Goal: Download file/media

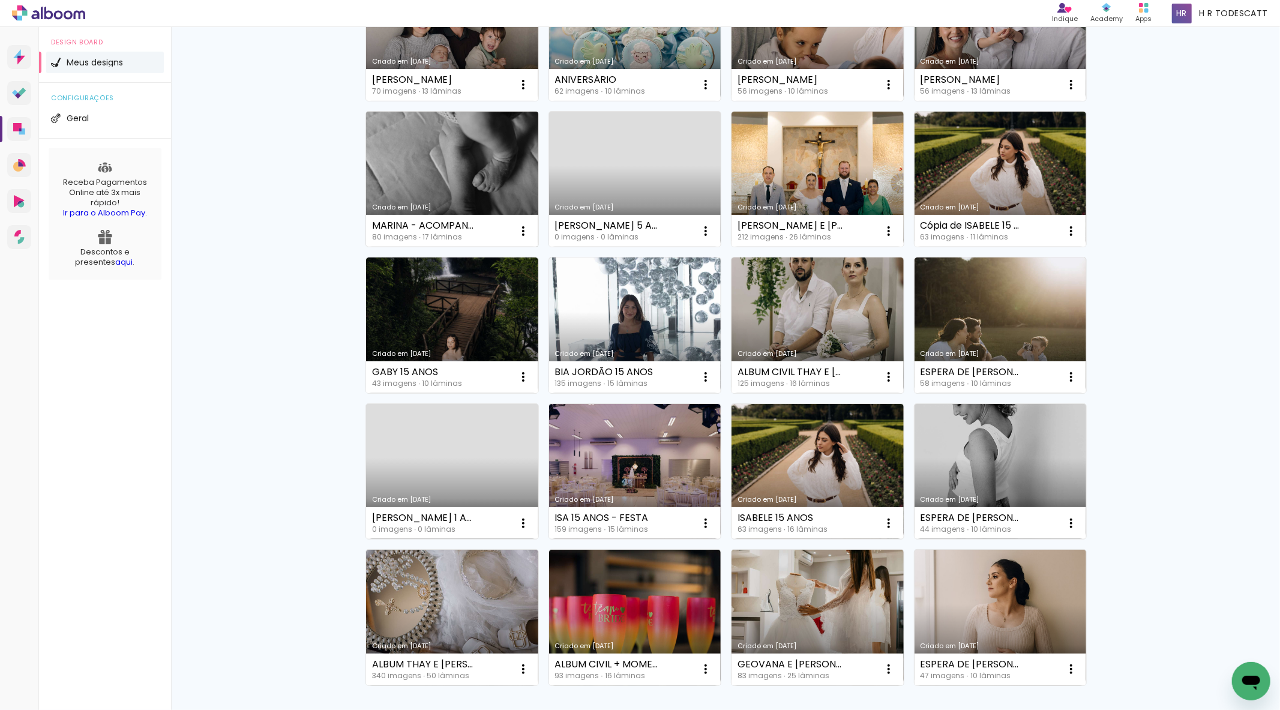
scroll to position [8, 0]
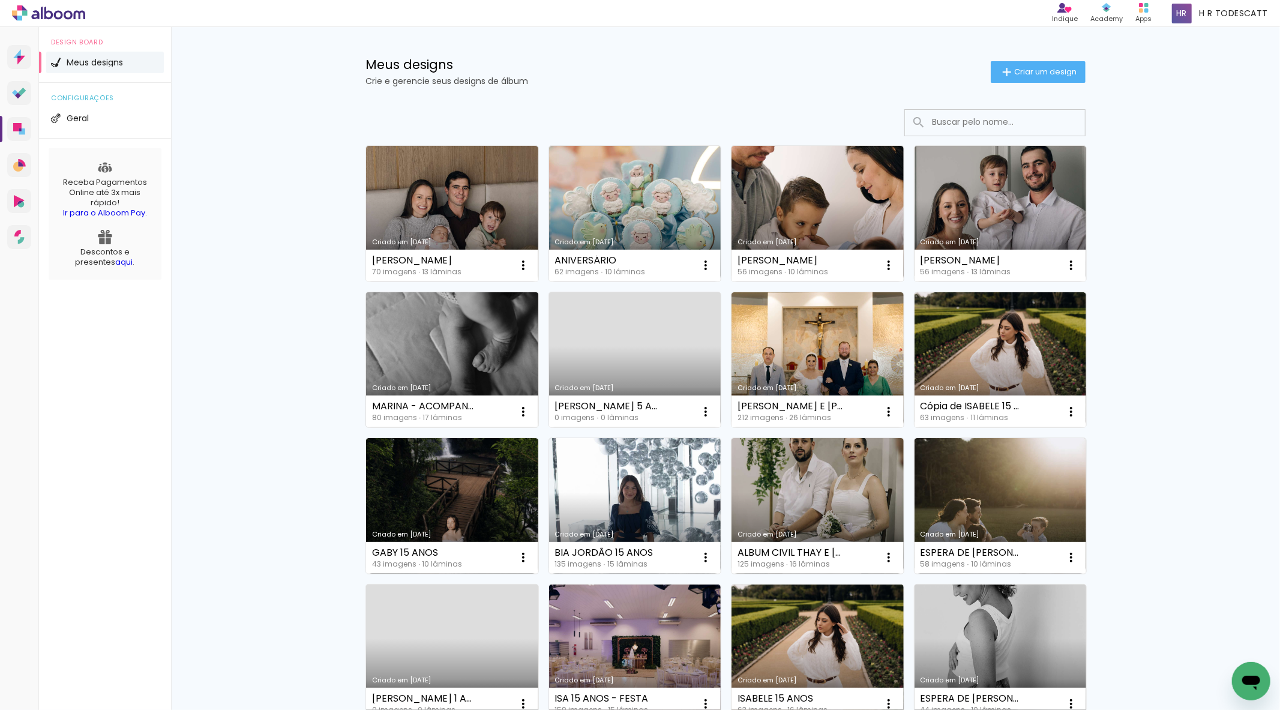
click at [448, 376] on link "Criado em [DATE]" at bounding box center [452, 360] width 172 height 136
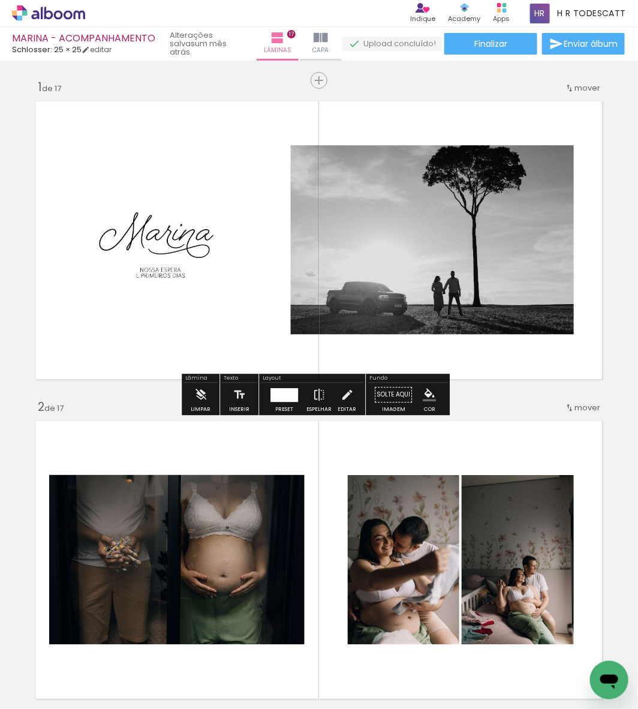
click at [40, 12] on icon at bounding box center [48, 13] width 73 height 16
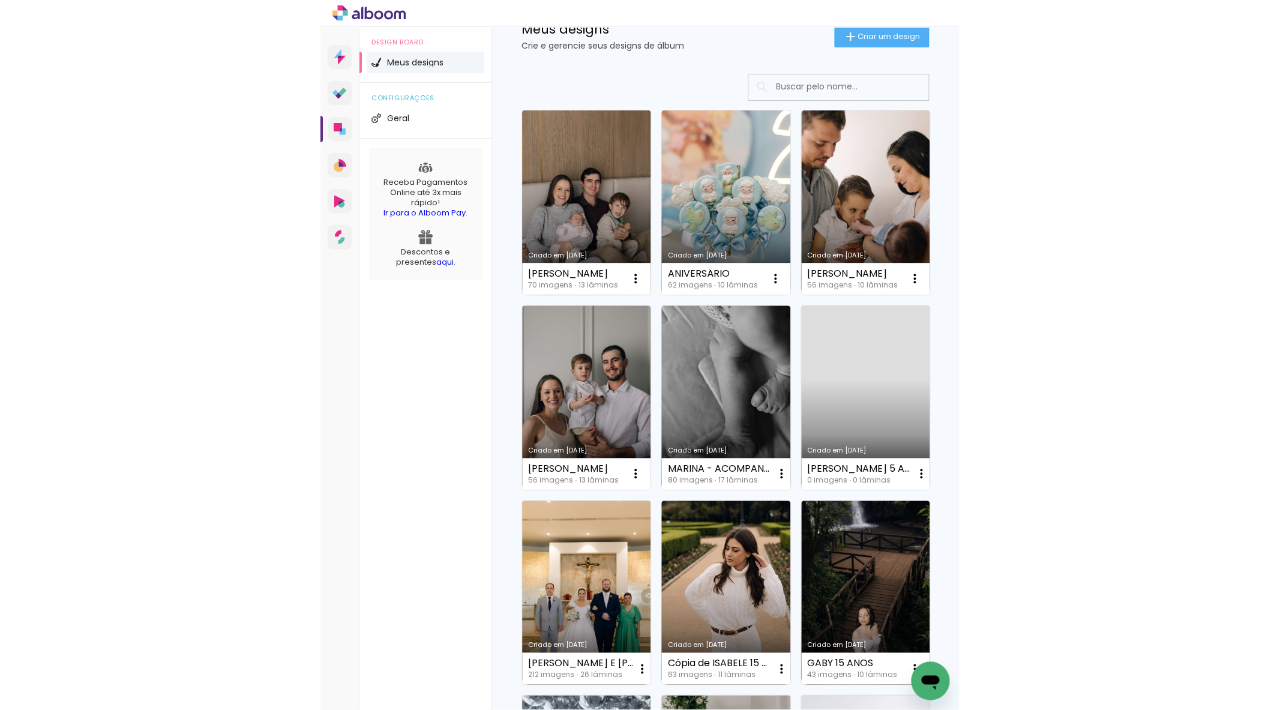
scroll to position [67, 0]
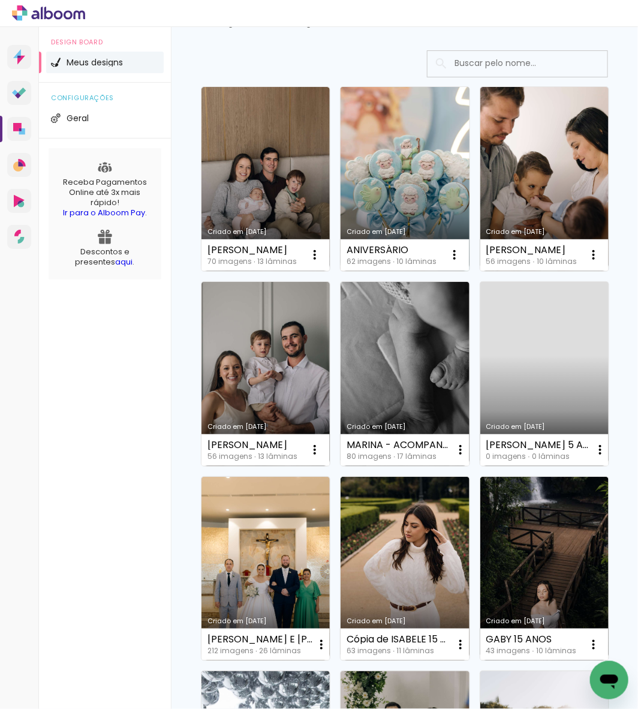
click at [427, 212] on link "Criado em [DATE]" at bounding box center [405, 179] width 128 height 184
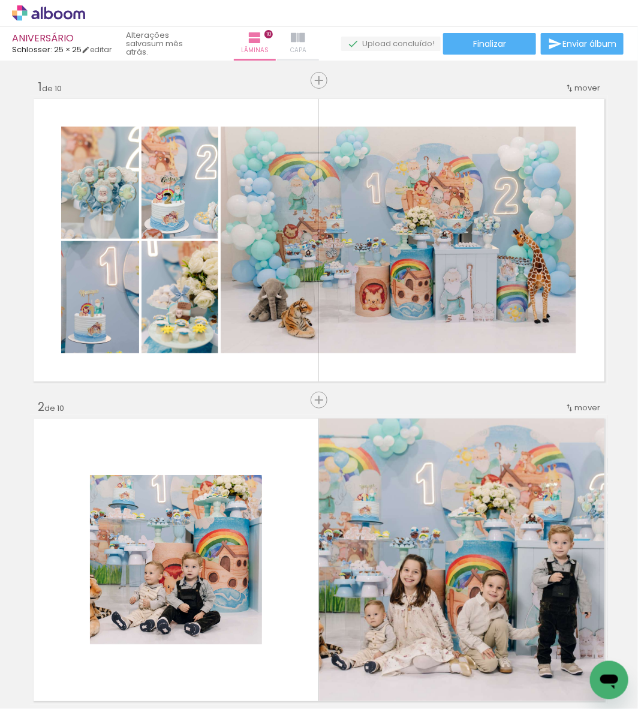
click at [303, 46] on span "Capa" at bounding box center [298, 50] width 16 height 11
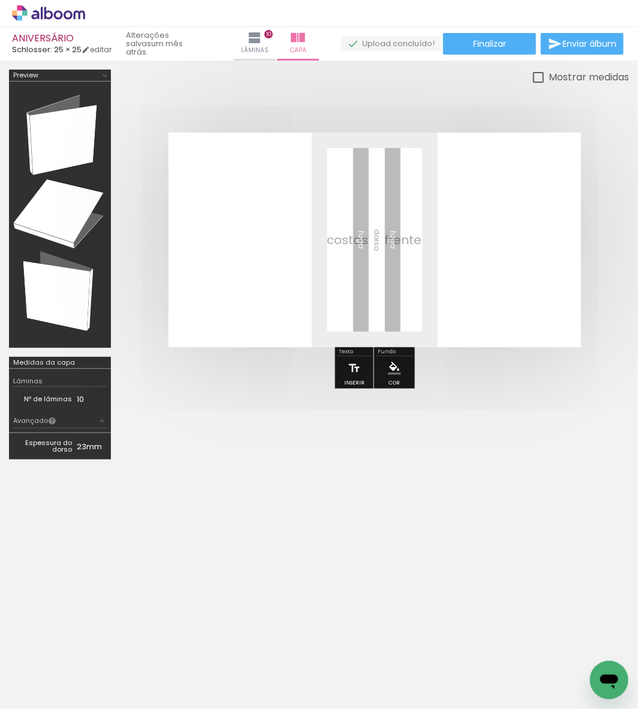
click at [396, 249] on quentale-layouter at bounding box center [375, 240] width 413 height 215
drag, startPoint x: 304, startPoint y: 245, endPoint x: 181, endPoint y: 256, distance: 123.5
click at [251, 262] on quentale-layouter at bounding box center [375, 240] width 413 height 215
drag, startPoint x: 35, startPoint y: 170, endPoint x: 57, endPoint y: 136, distance: 40.8
click at [56, 139] on div at bounding box center [60, 215] width 94 height 258
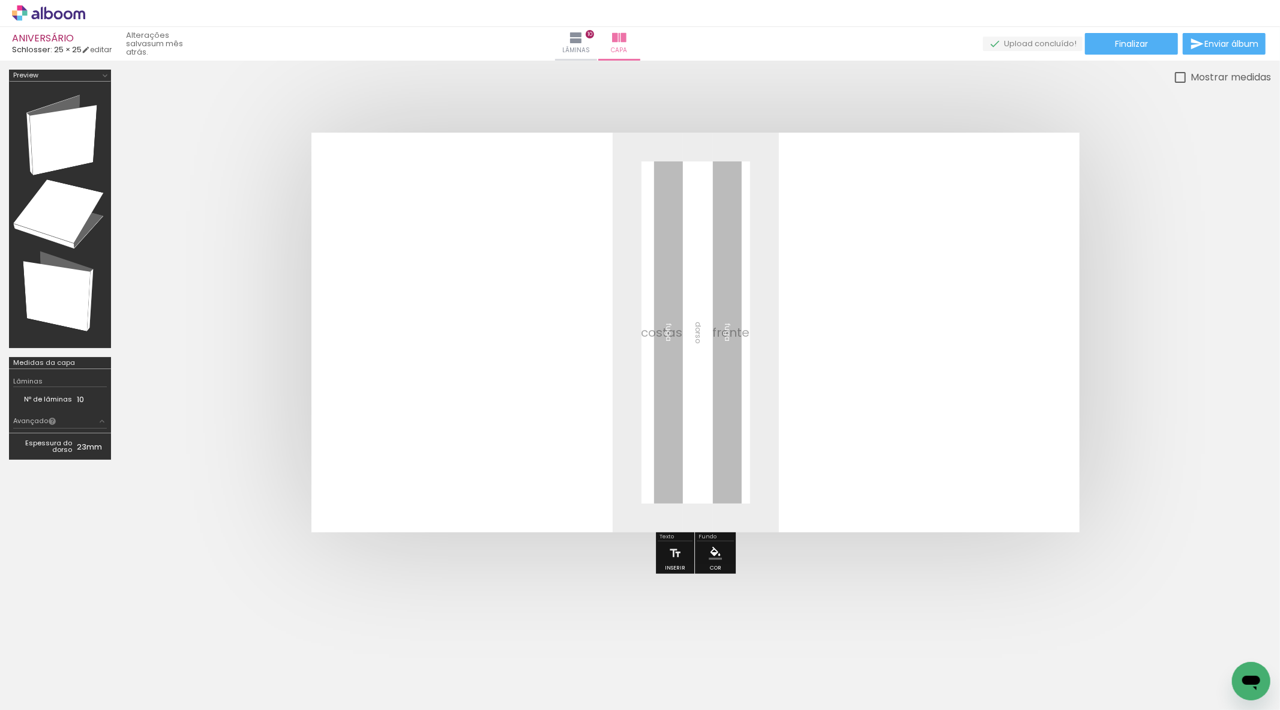
click at [25, 690] on iron-icon at bounding box center [17, 693] width 14 height 14
click at [0, 0] on input "file" at bounding box center [0, 0] width 0 height 0
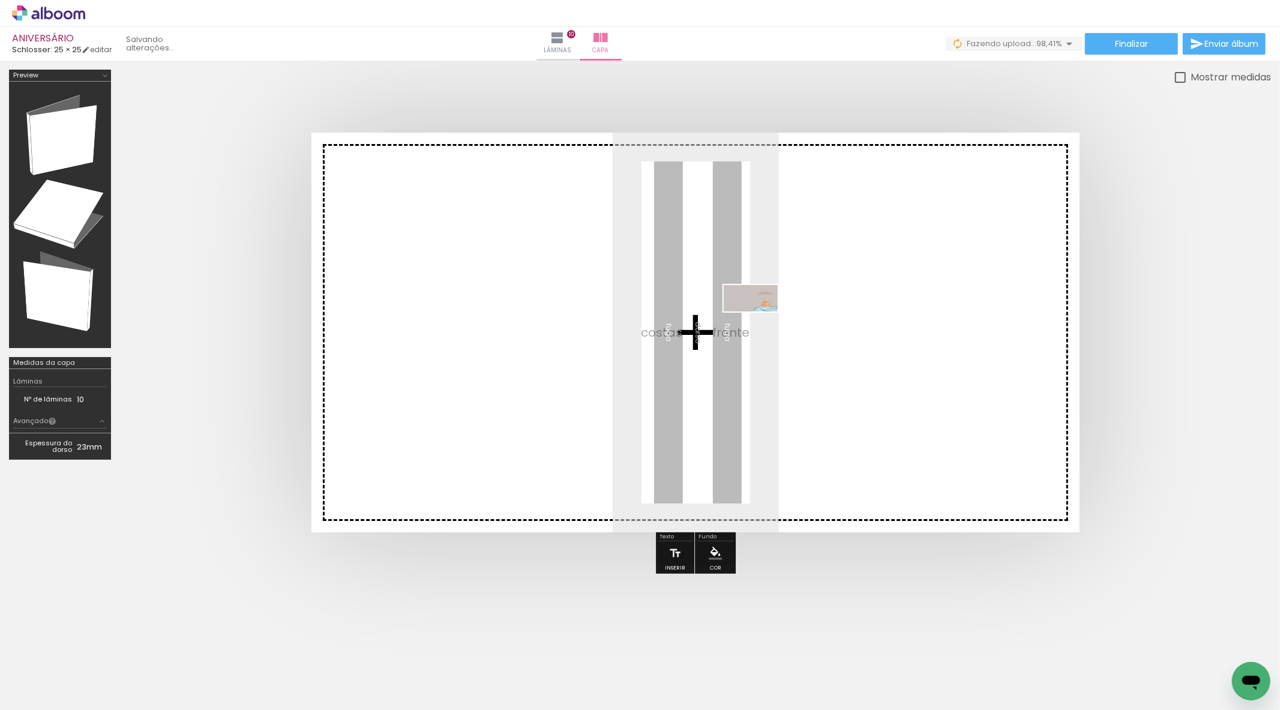
drag, startPoint x: 1215, startPoint y: 666, endPoint x: 759, endPoint y: 321, distance: 571.2
click at [638, 321] on quentale-workspace at bounding box center [640, 355] width 1280 height 710
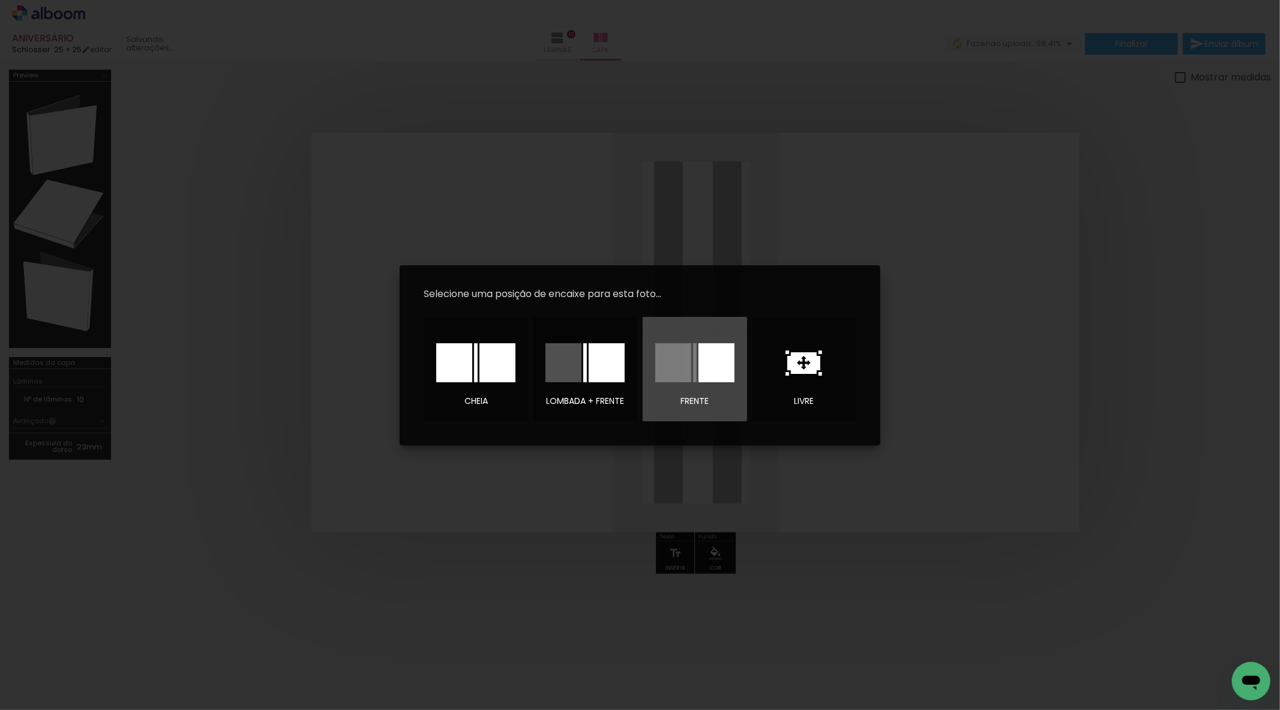
drag, startPoint x: 682, startPoint y: 363, endPoint x: 747, endPoint y: 238, distance: 141.1
click at [638, 244] on body "link( href="../../bower_components/polymer/polymer.html" rel="import" ) picture…" at bounding box center [640, 355] width 1280 height 710
click at [638, 230] on iron-overlay-backdrop at bounding box center [640, 355] width 1280 height 710
click at [446, 374] on div at bounding box center [454, 362] width 36 height 39
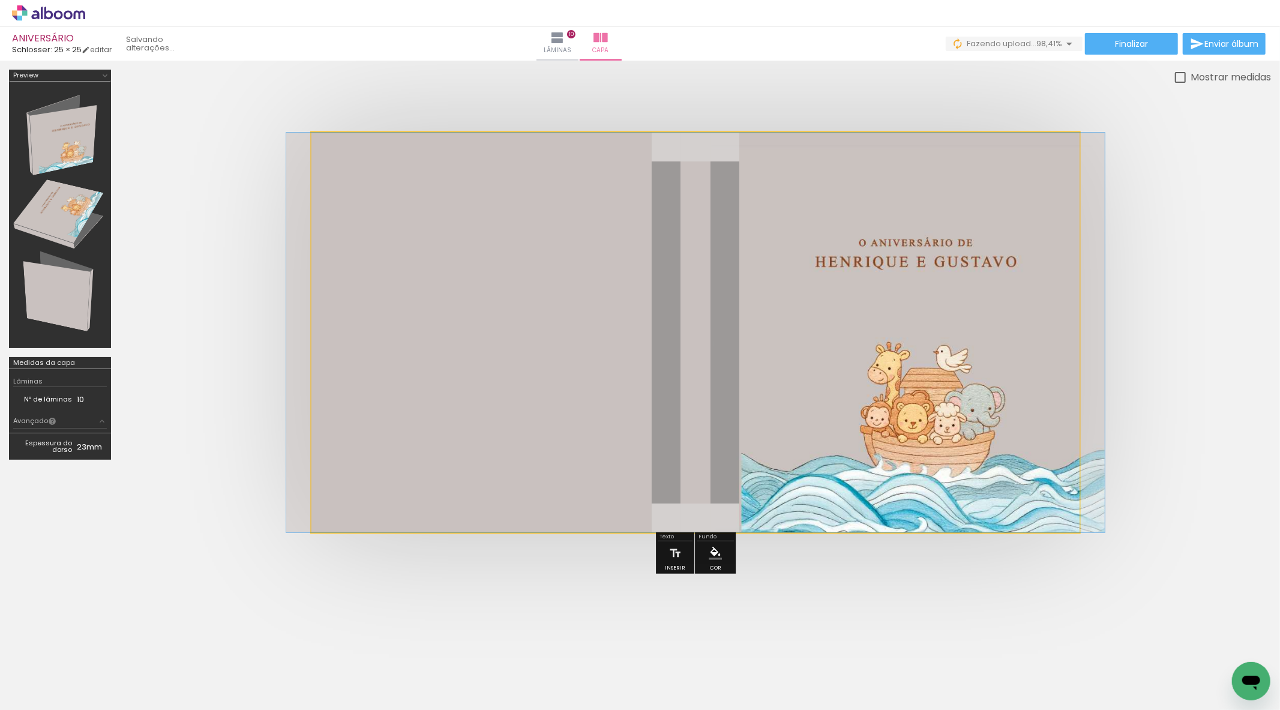
drag, startPoint x: 886, startPoint y: 380, endPoint x: 886, endPoint y: 326, distance: 53.4
drag, startPoint x: 860, startPoint y: 335, endPoint x: 858, endPoint y: 358, distance: 22.9
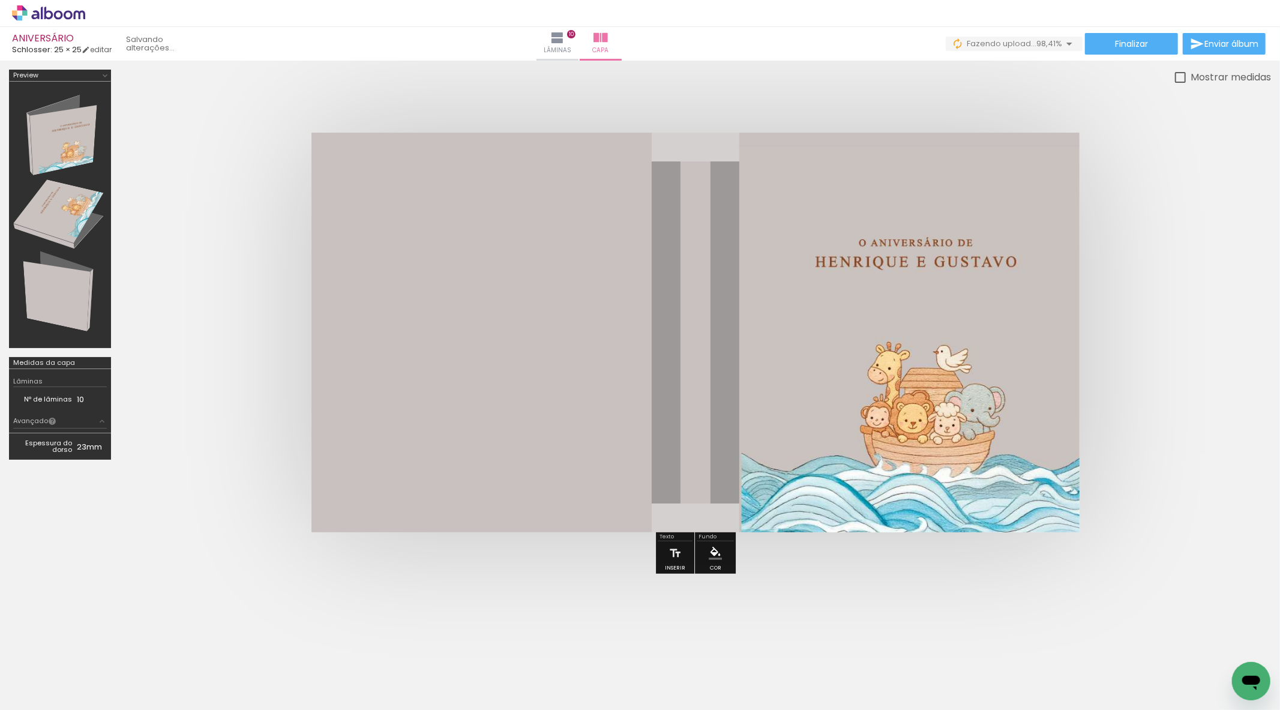
drag, startPoint x: 53, startPoint y: 185, endPoint x: 61, endPoint y: 190, distance: 9.5
click at [61, 190] on div at bounding box center [60, 215] width 94 height 258
click at [38, 359] on div "Medidas da capa" at bounding box center [44, 362] width 62 height 7
click at [70, 307] on div at bounding box center [60, 215] width 94 height 258
click at [55, 104] on div at bounding box center [60, 215] width 94 height 258
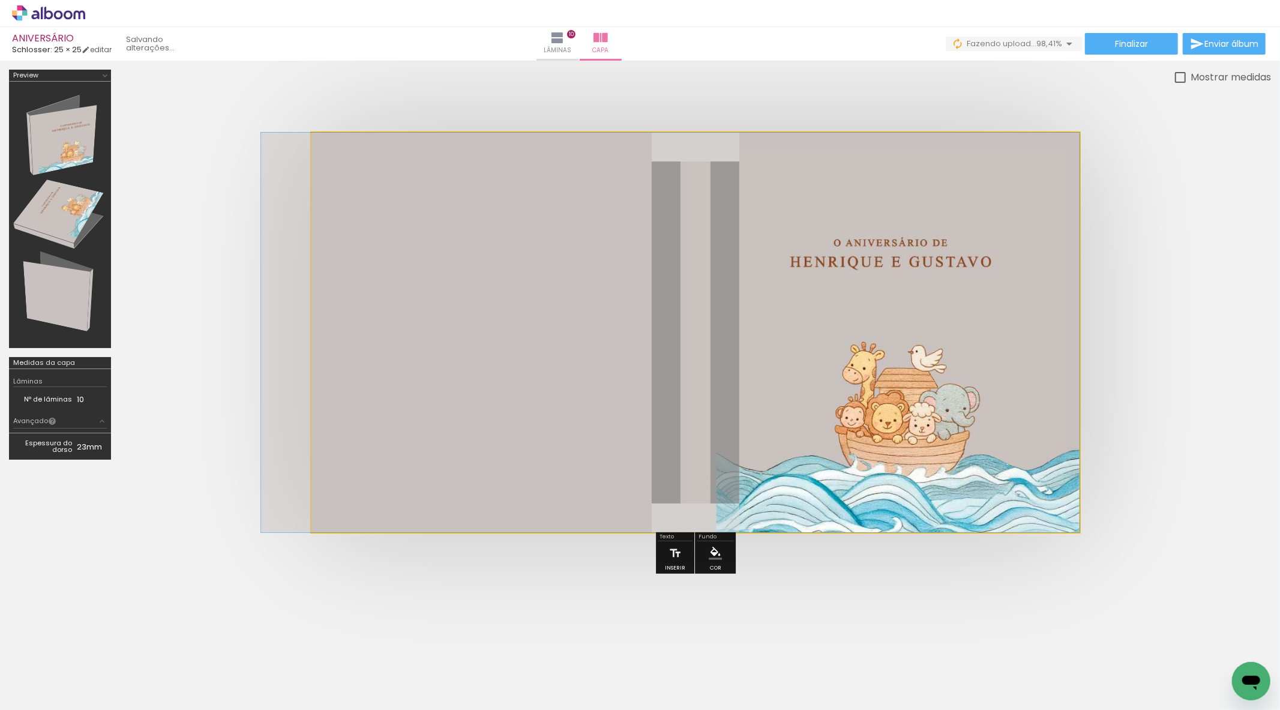
drag, startPoint x: 758, startPoint y: 416, endPoint x: 677, endPoint y: 417, distance: 81.0
drag, startPoint x: 836, startPoint y: 377, endPoint x: 634, endPoint y: 381, distance: 201.6
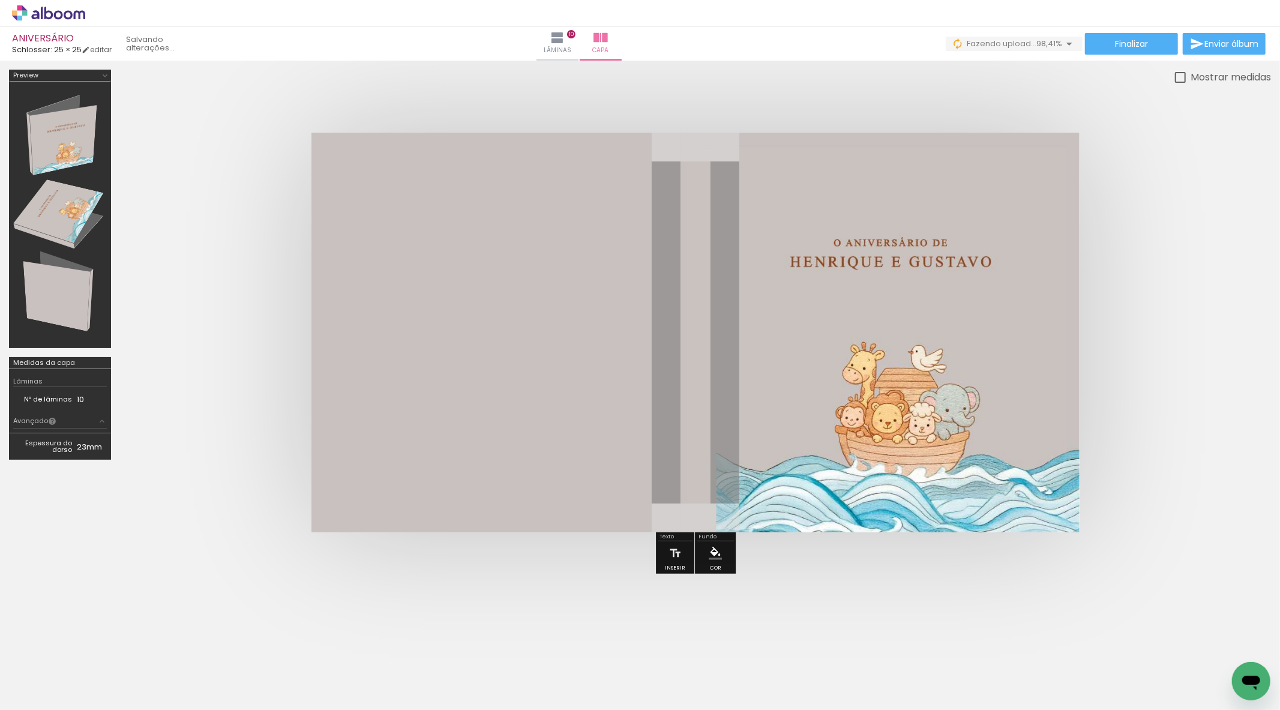
click at [316, 123] on div at bounding box center [695, 333] width 1151 height 496
click at [293, 133] on quentale-cover at bounding box center [695, 333] width 1055 height 400
click at [611, 398] on quentale-photo at bounding box center [695, 333] width 768 height 400
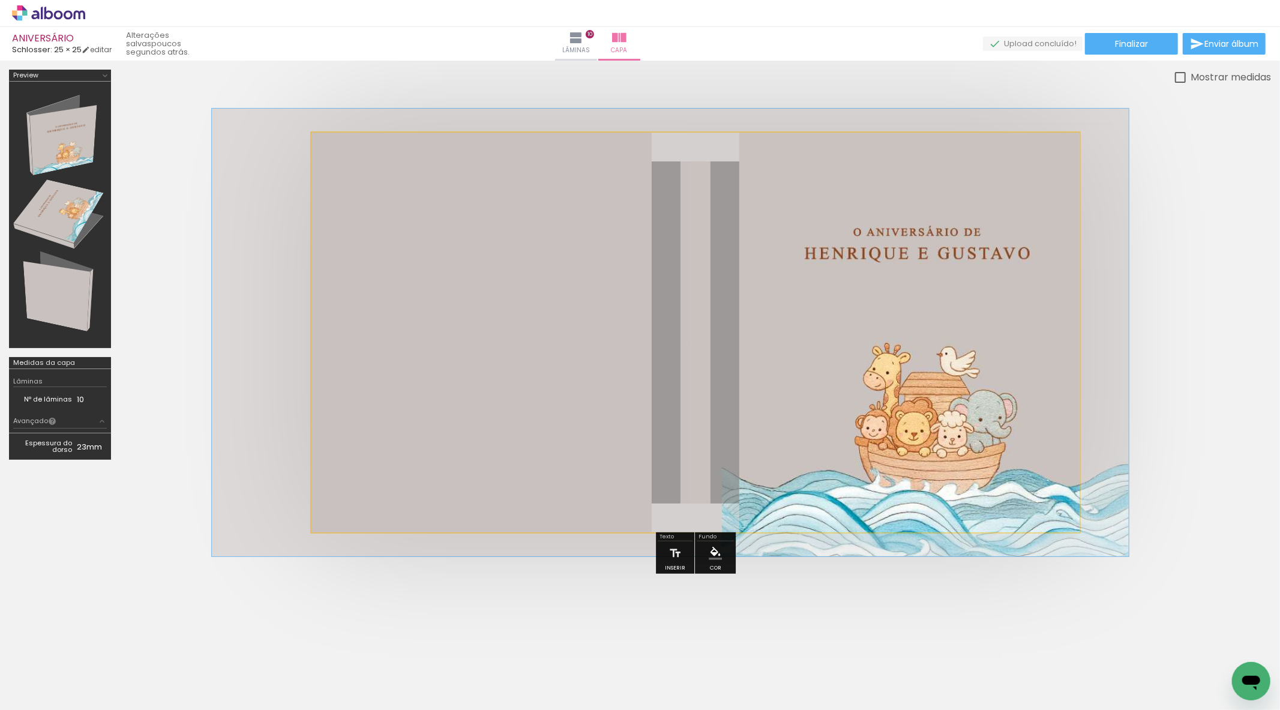
click at [356, 156] on div at bounding box center [362, 163] width 19 height 19
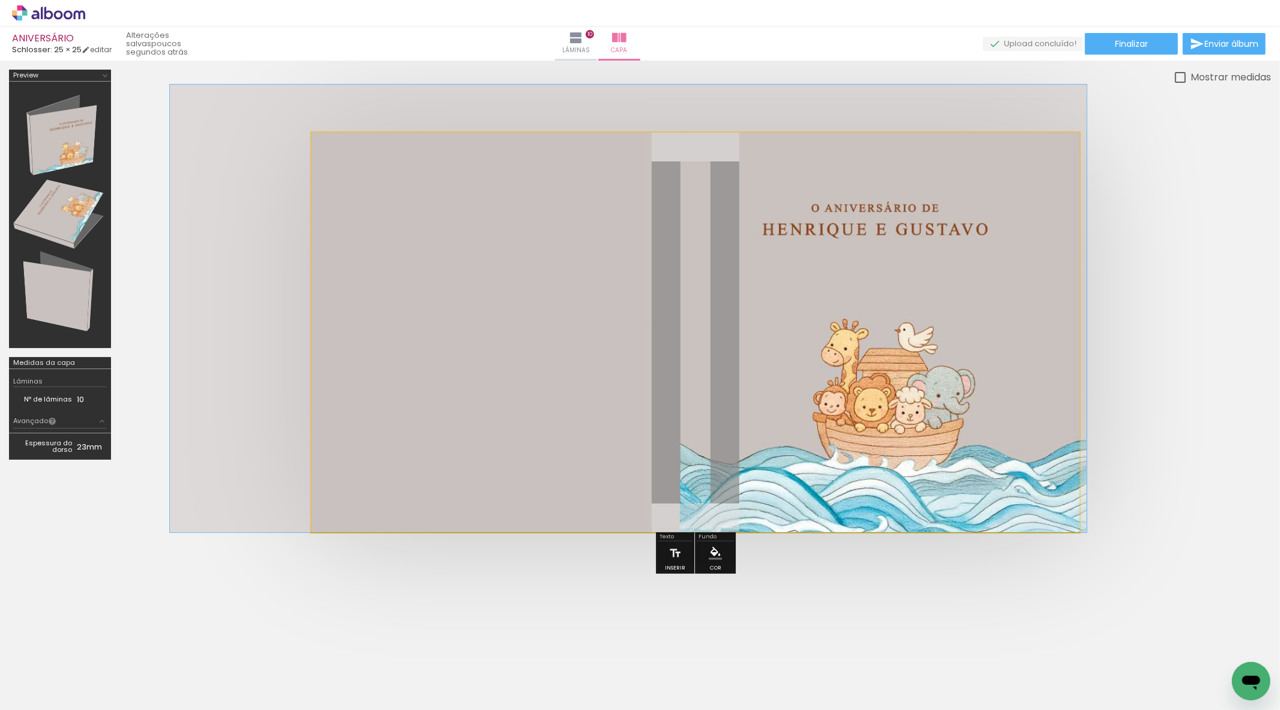
drag, startPoint x: 428, startPoint y: 262, endPoint x: 386, endPoint y: 207, distance: 68.9
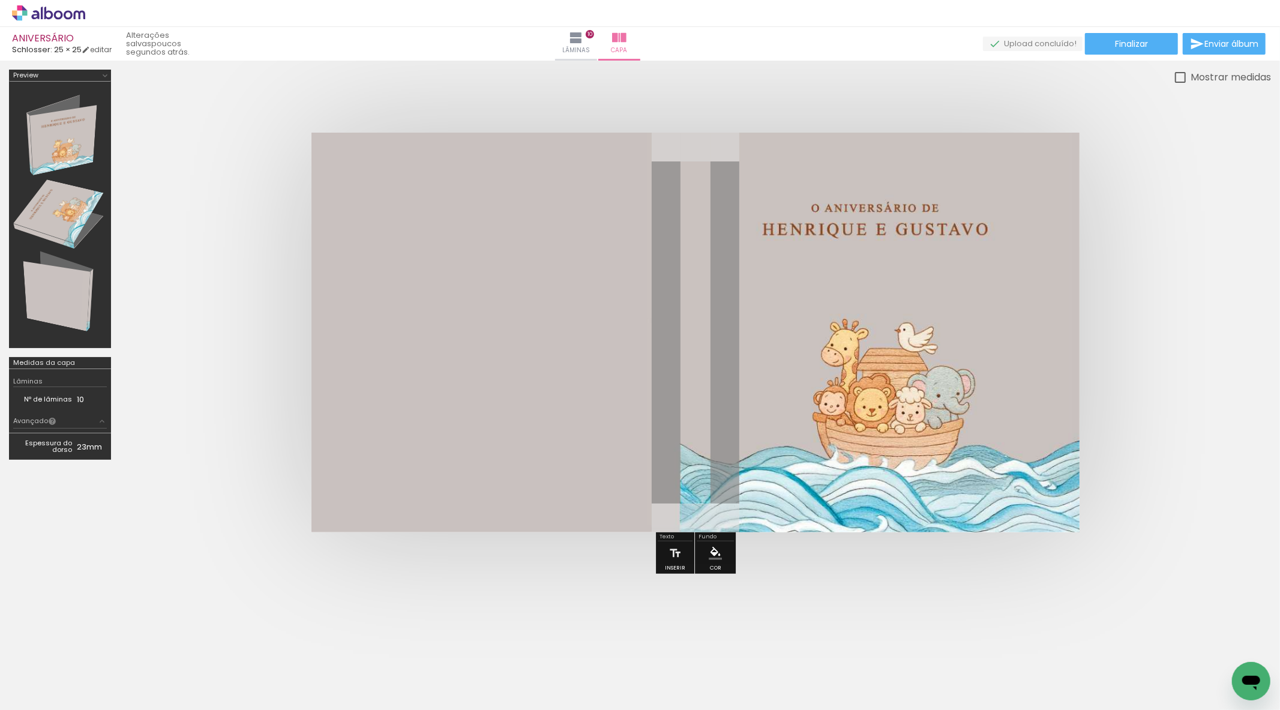
click at [253, 245] on quentale-cover at bounding box center [695, 333] width 1055 height 400
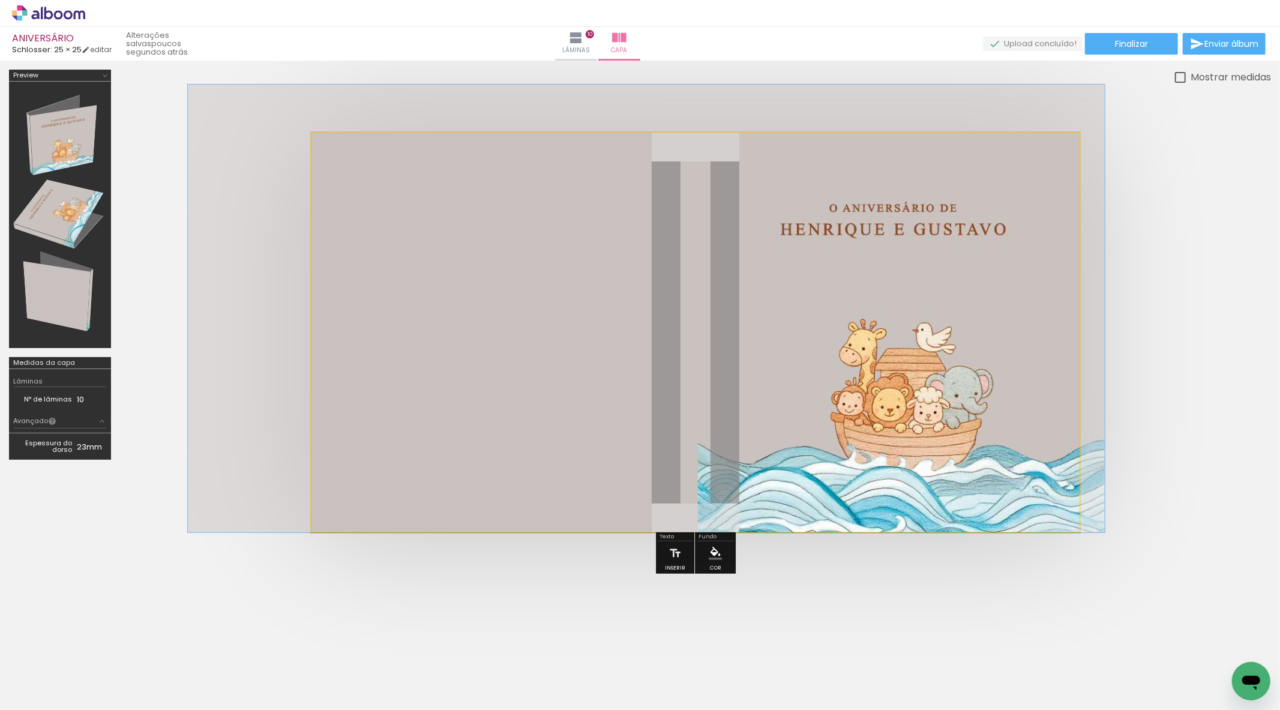
drag, startPoint x: 986, startPoint y: 262, endPoint x: 1004, endPoint y: 260, distance: 18.2
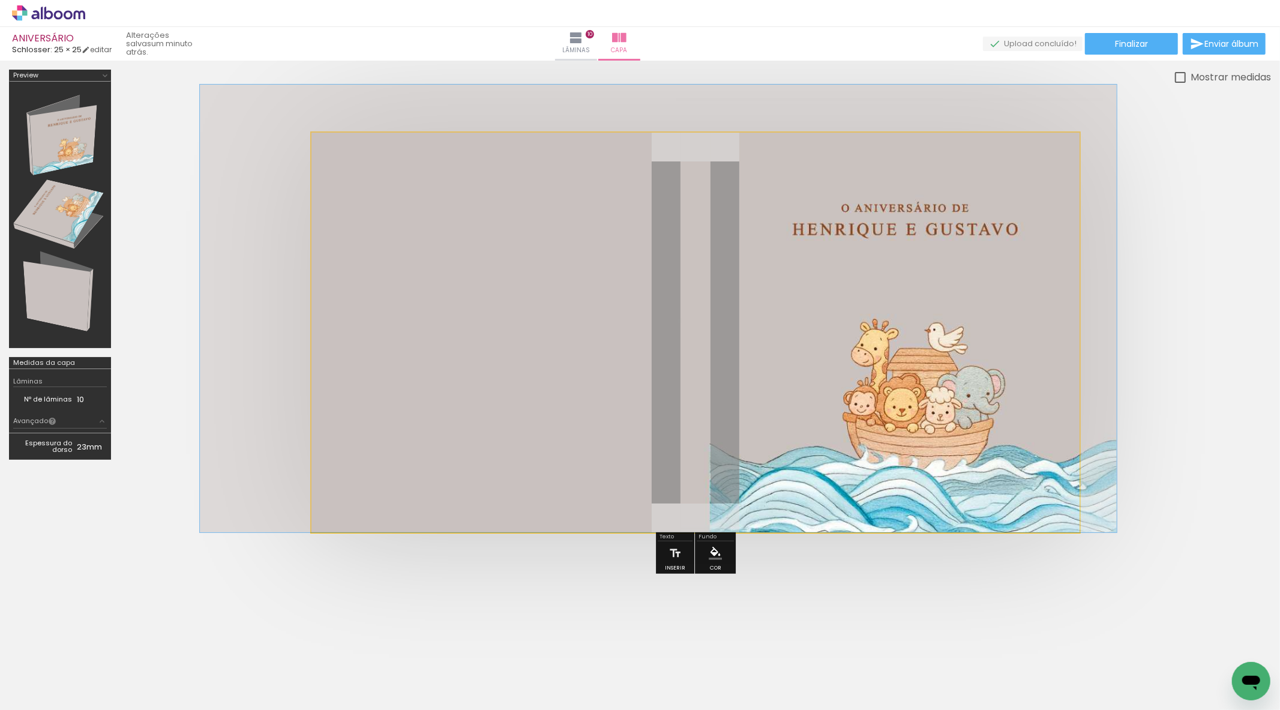
drag, startPoint x: 983, startPoint y: 265, endPoint x: 995, endPoint y: 262, distance: 12.4
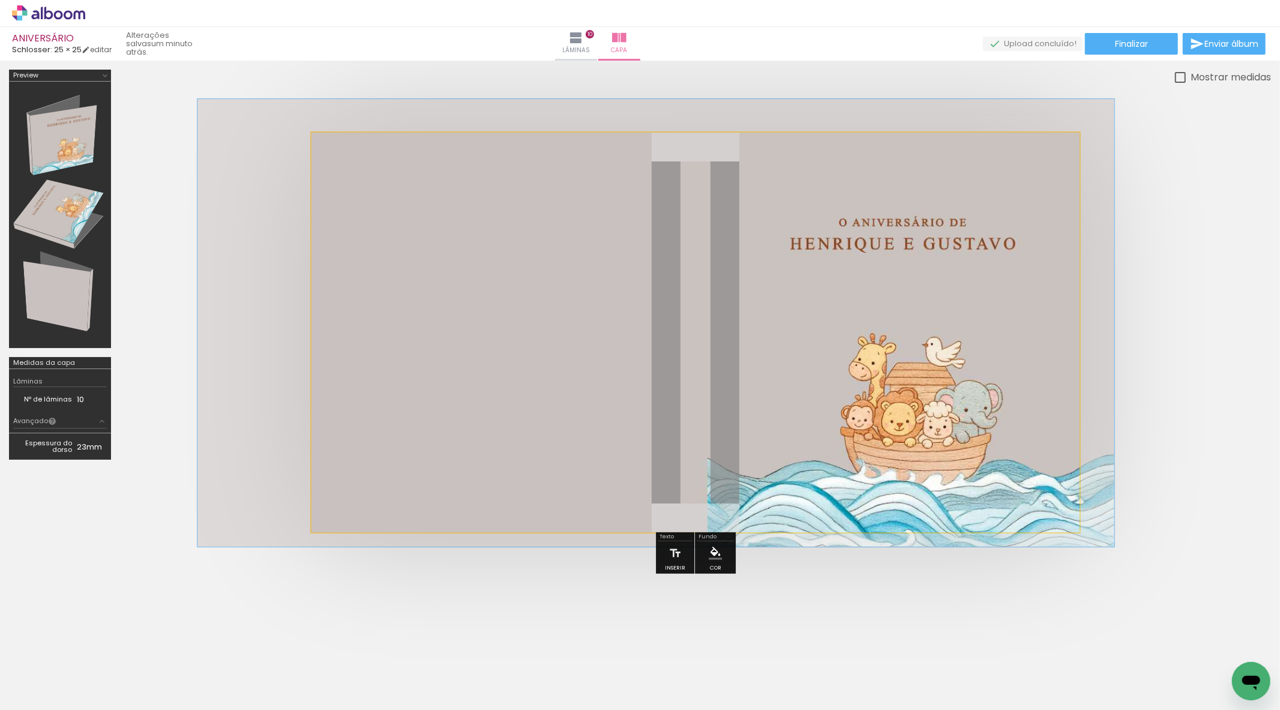
drag, startPoint x: 845, startPoint y: 133, endPoint x: 842, endPoint y: 148, distance: 15.2
drag, startPoint x: 842, startPoint y: 148, endPoint x: 849, endPoint y: 148, distance: 7.2
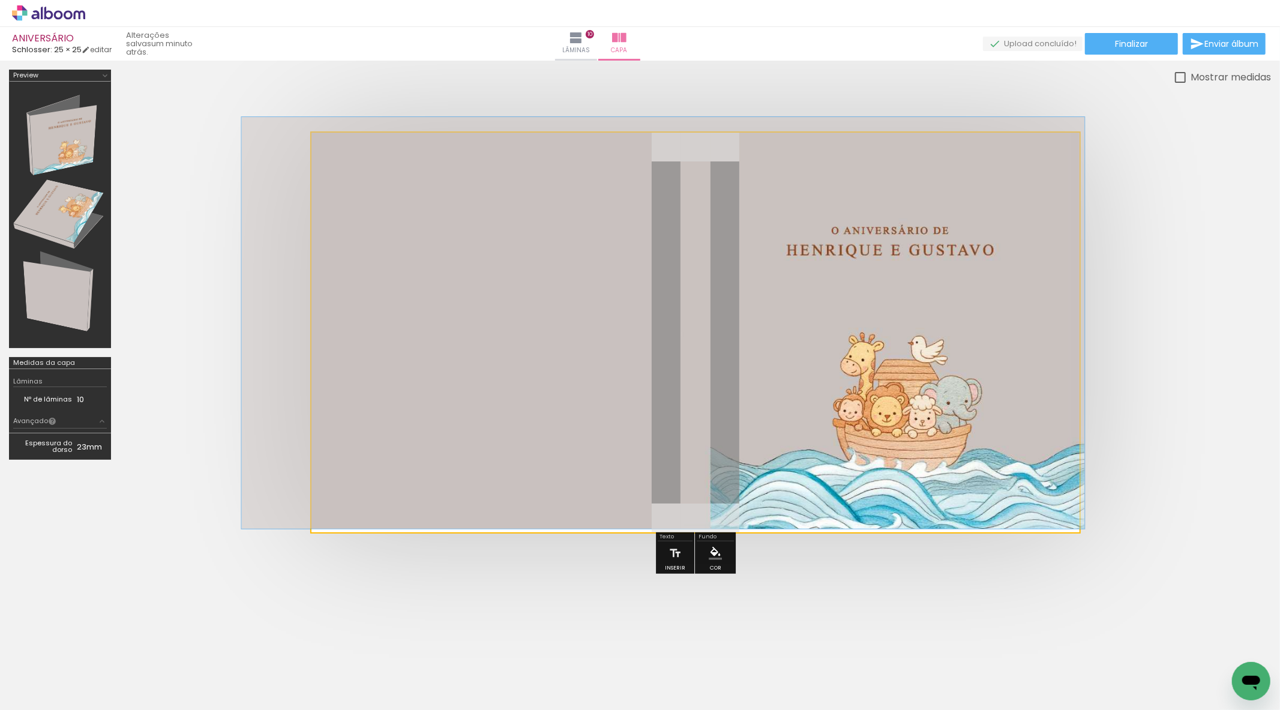
type paper-slider "103"
click at [351, 169] on div at bounding box center [358, 163] width 19 height 19
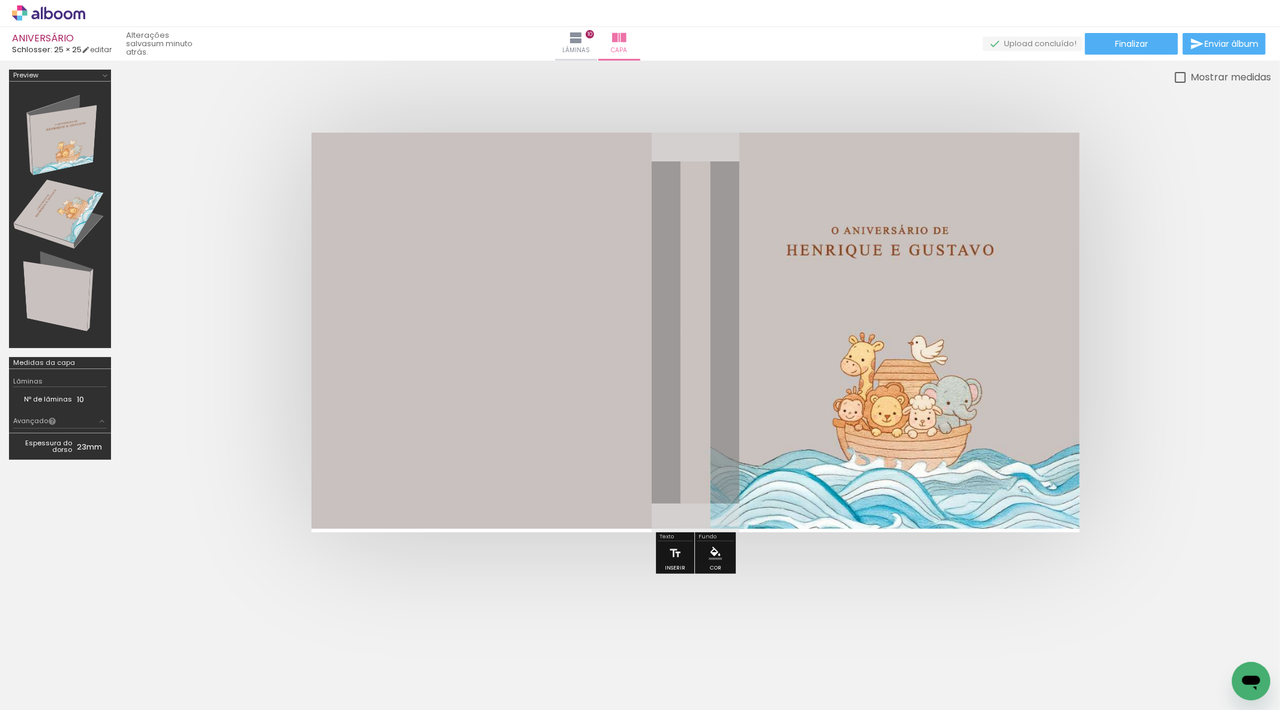
click at [246, 235] on quentale-cover at bounding box center [695, 333] width 1055 height 400
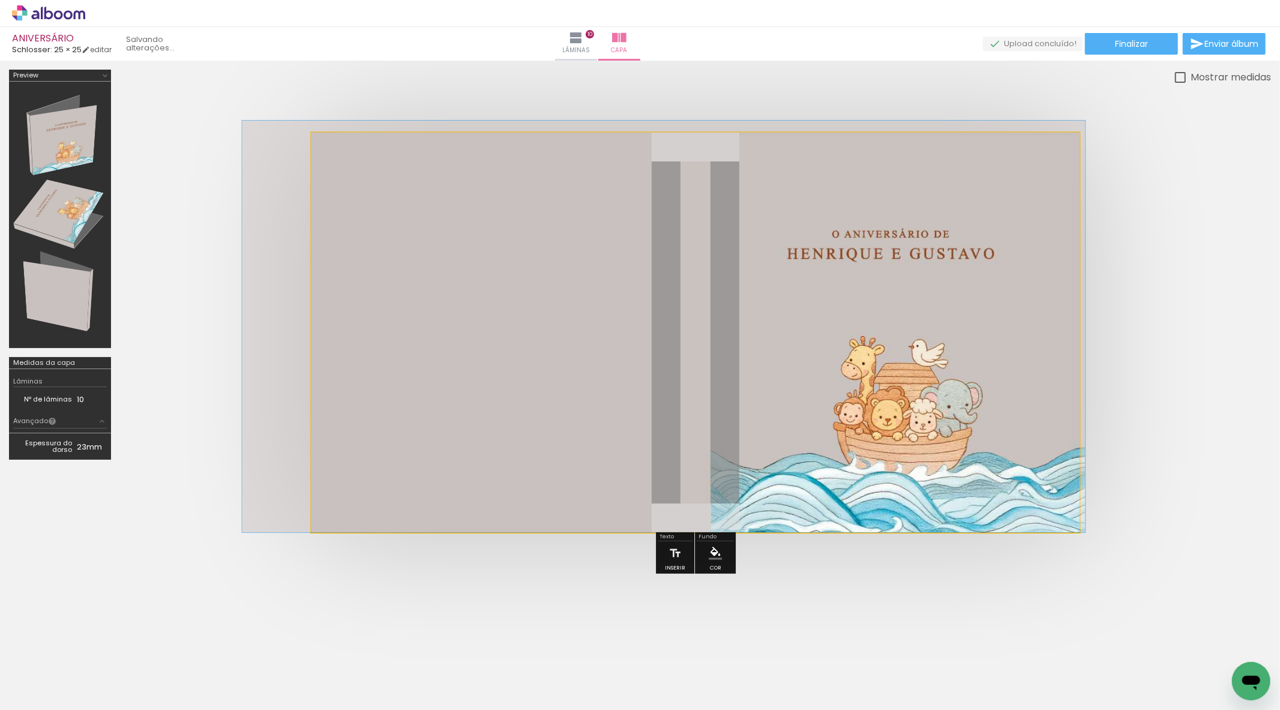
drag, startPoint x: 972, startPoint y: 344, endPoint x: 968, endPoint y: 334, distance: 10.8
click at [636, 318] on quentale-photo at bounding box center [695, 333] width 768 height 400
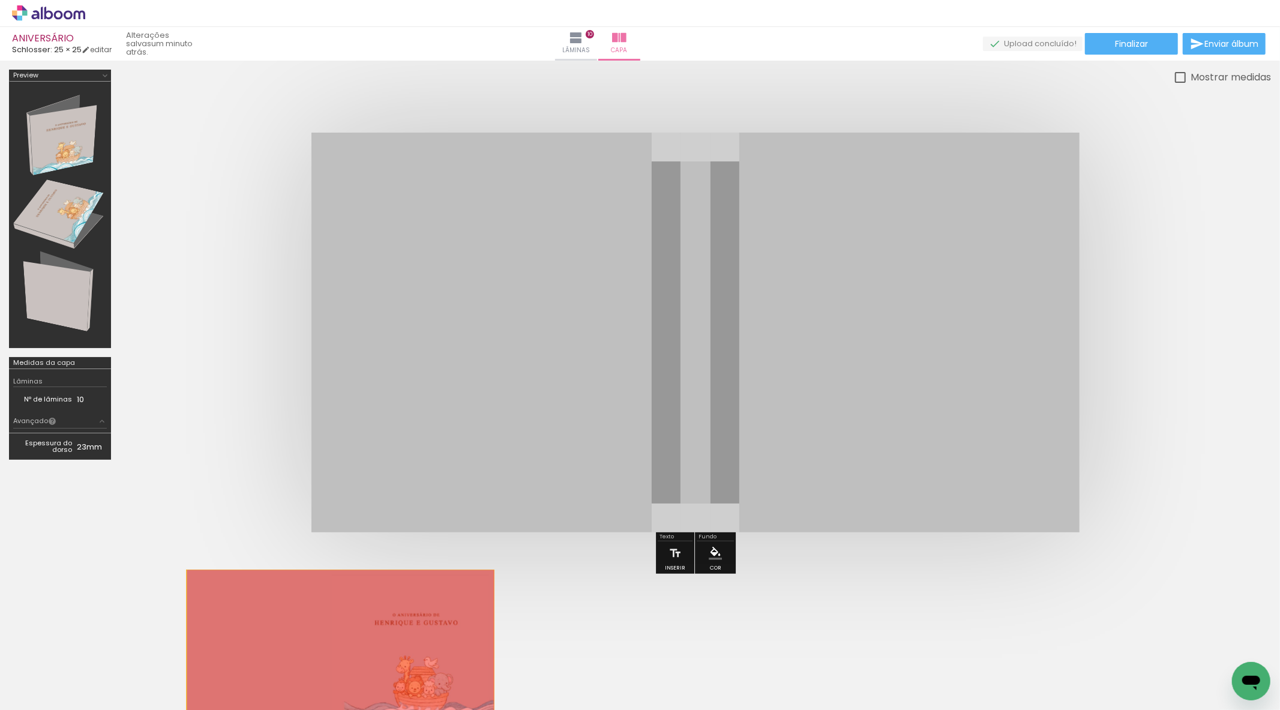
drag, startPoint x: 888, startPoint y: 283, endPoint x: 312, endPoint y: 593, distance: 654.1
click at [312, 593] on quentale-cover-section at bounding box center [640, 403] width 1280 height 684
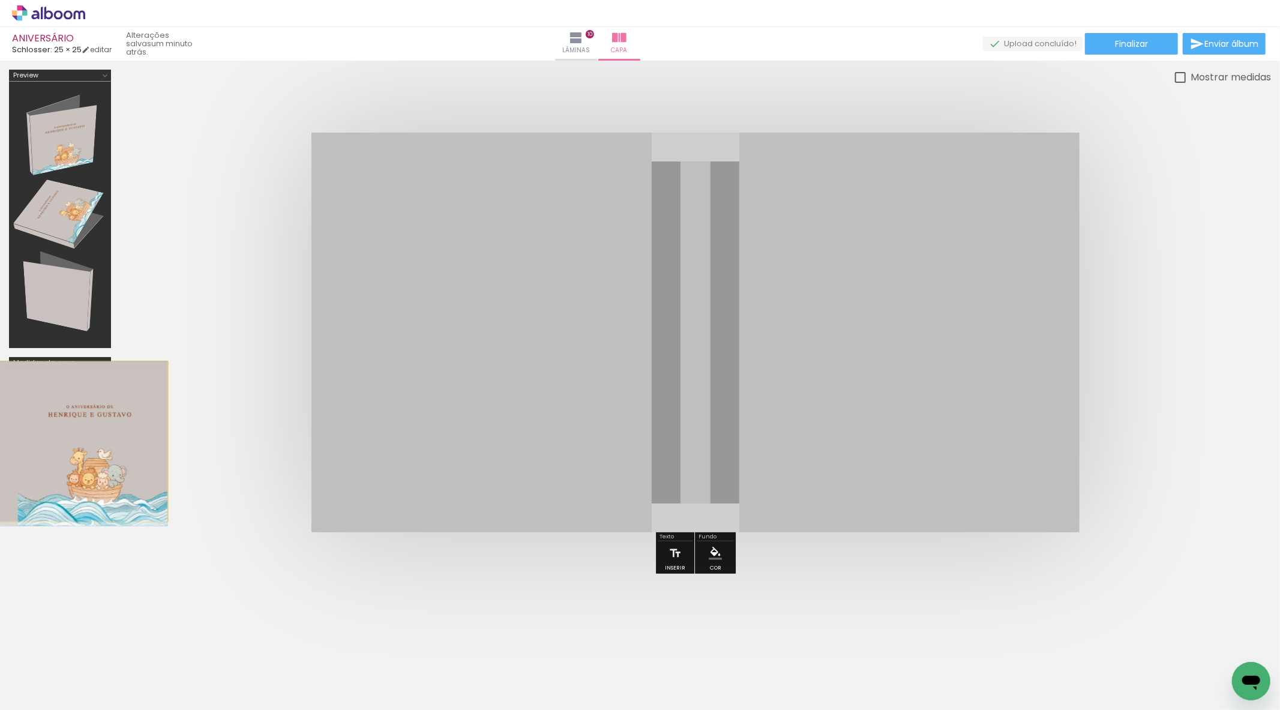
drag, startPoint x: 848, startPoint y: 340, endPoint x: 4, endPoint y: 440, distance: 850.0
click at [4, 440] on div at bounding box center [640, 325] width 1280 height 529
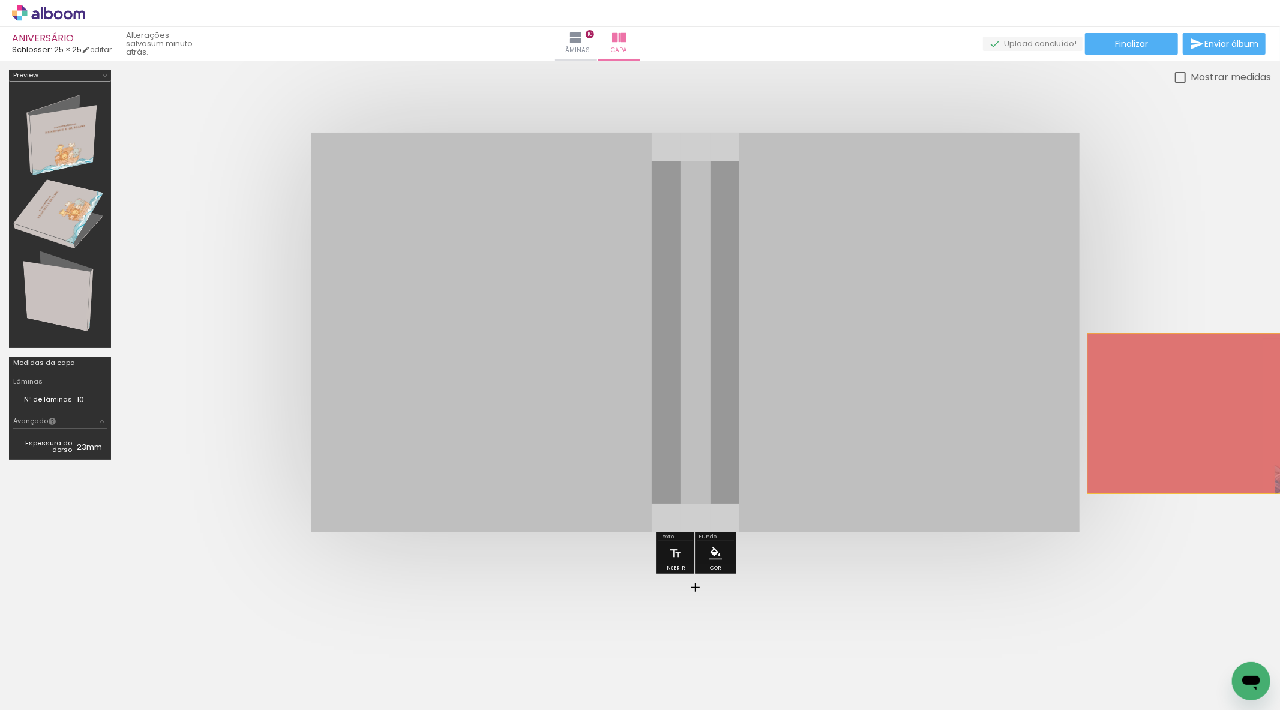
drag, startPoint x: 617, startPoint y: 354, endPoint x: 1231, endPoint y: 412, distance: 617.1
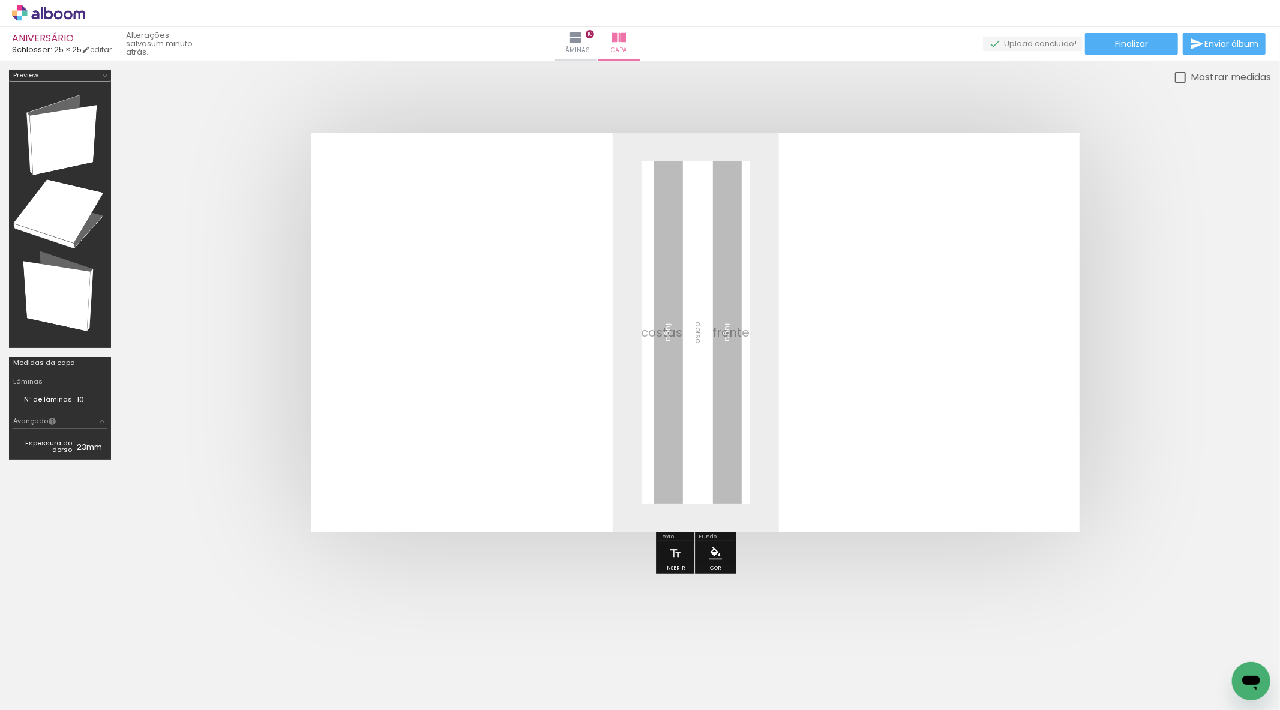
click at [84, 441] on td "23mm" at bounding box center [92, 446] width 30 height 18
click at [34, 440] on td "Espessura do dorso" at bounding box center [45, 446] width 64 height 18
click at [38, 406] on div "Nº de lâminas 10" at bounding box center [60, 399] width 94 height 25
click at [48, 391] on div "Nº de lâminas 10" at bounding box center [60, 399] width 94 height 25
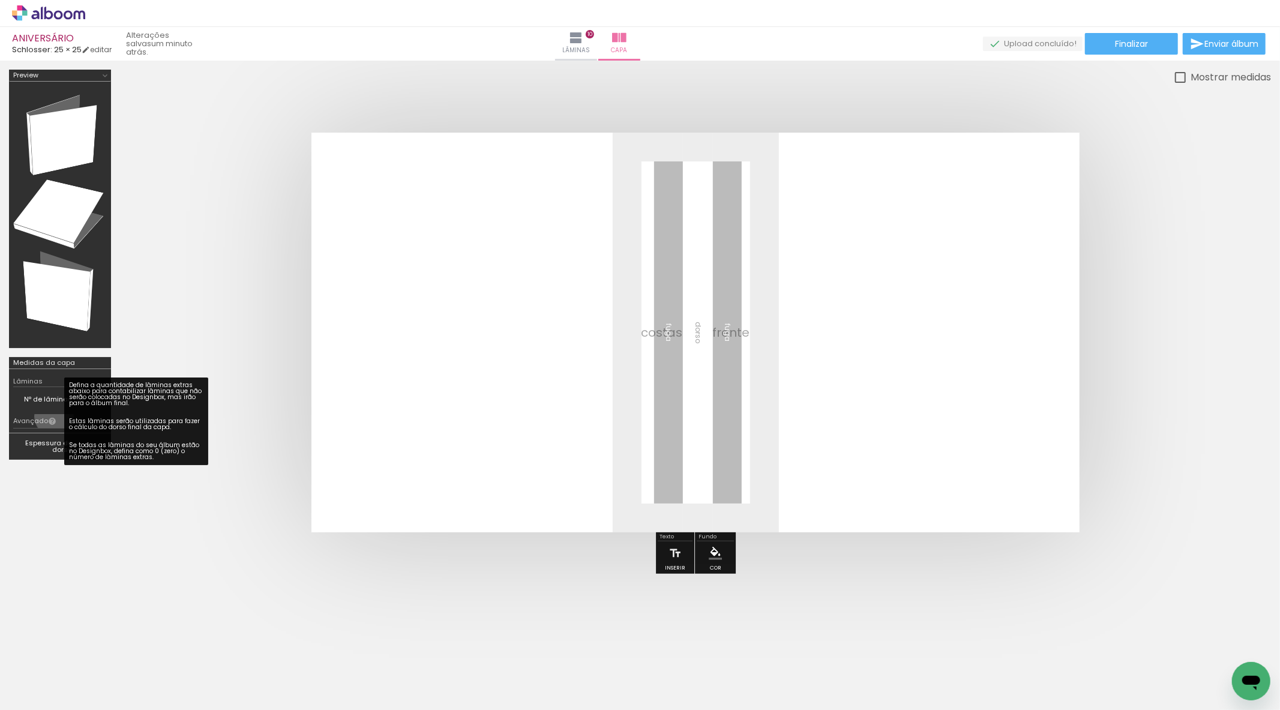
click at [54, 417] on iron-icon at bounding box center [52, 421] width 8 height 8
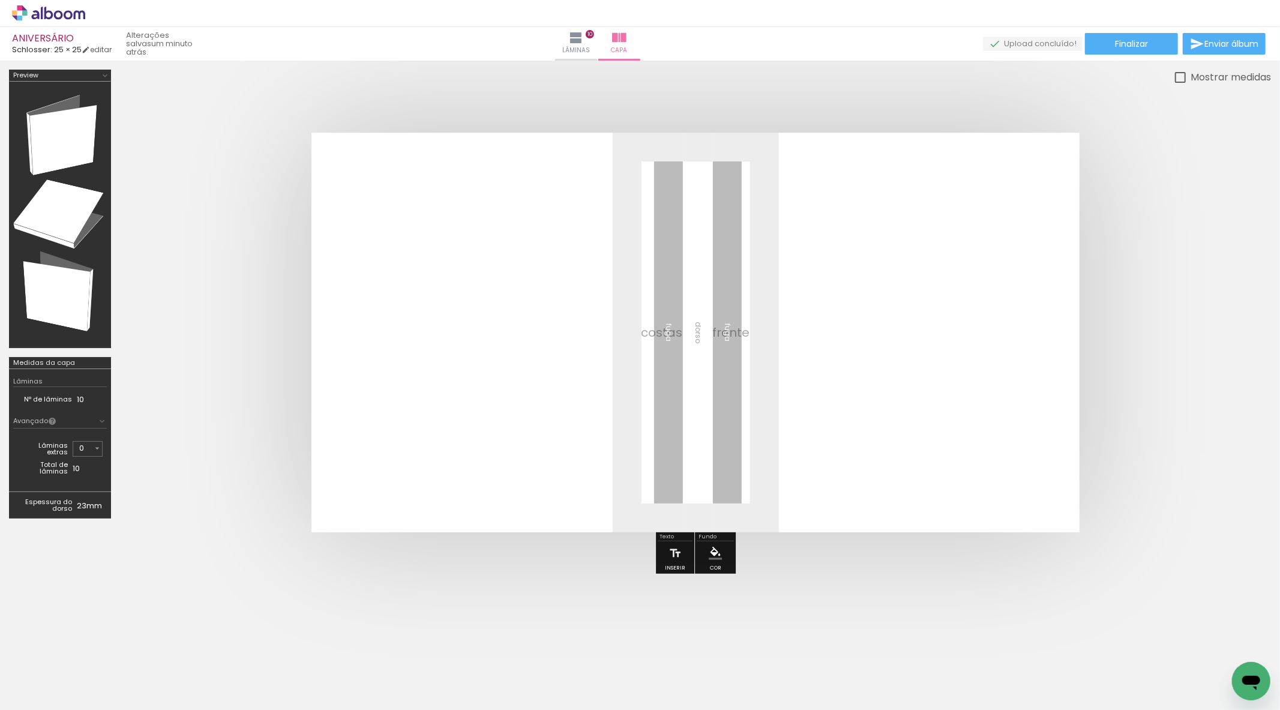
click at [82, 424] on paper-button "Avançado" at bounding box center [60, 422] width 94 height 14
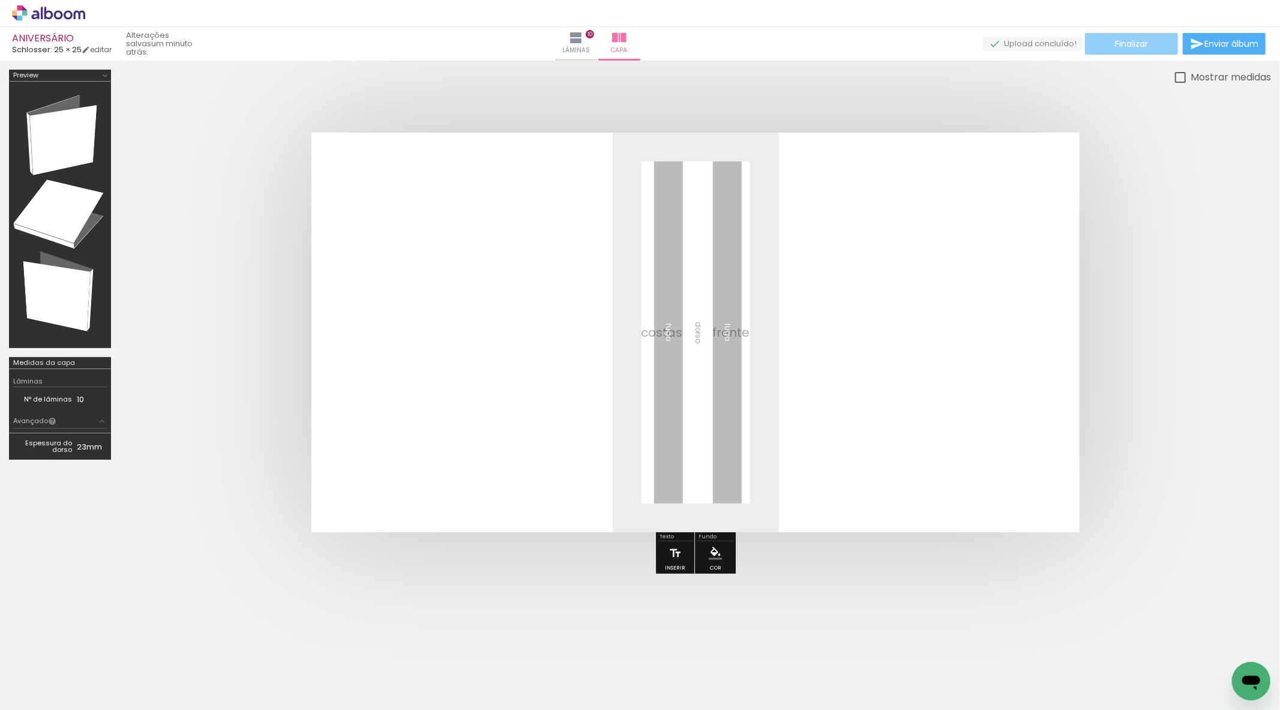
click at [638, 50] on paper-button "Finalizar" at bounding box center [1131, 44] width 93 height 22
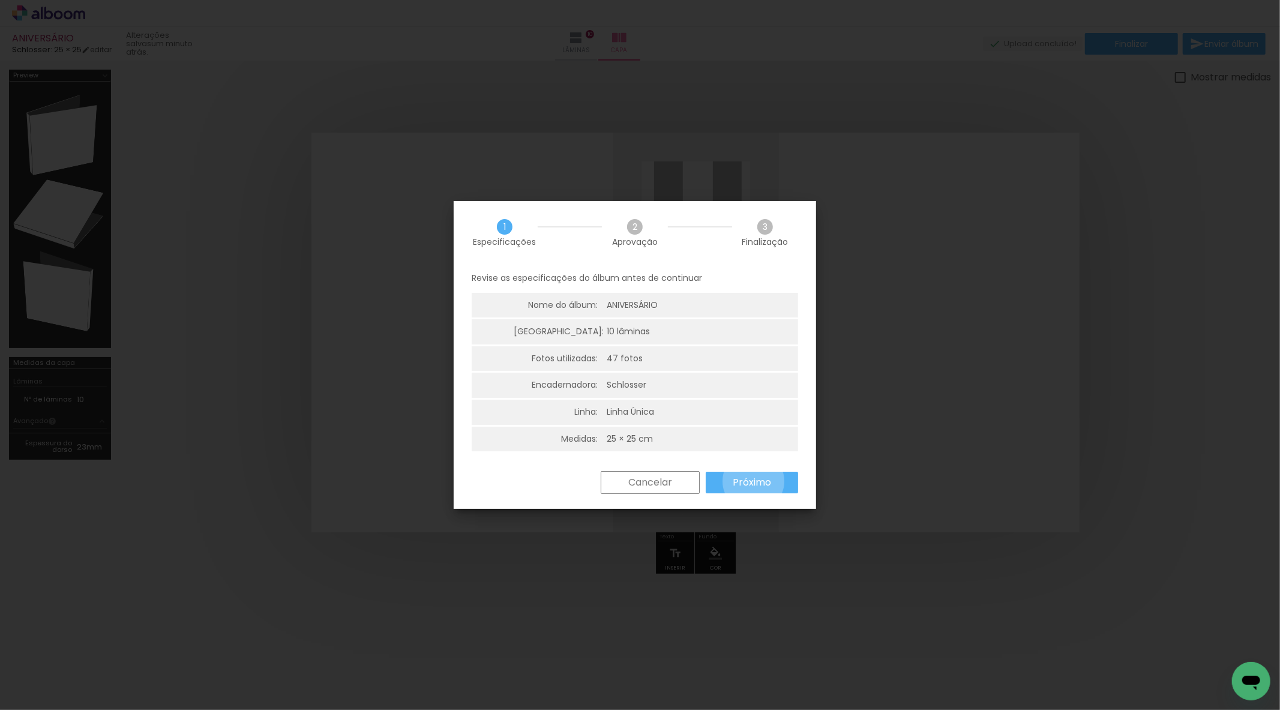
click at [0, 0] on slot "Próximo" at bounding box center [0, 0] width 0 height 0
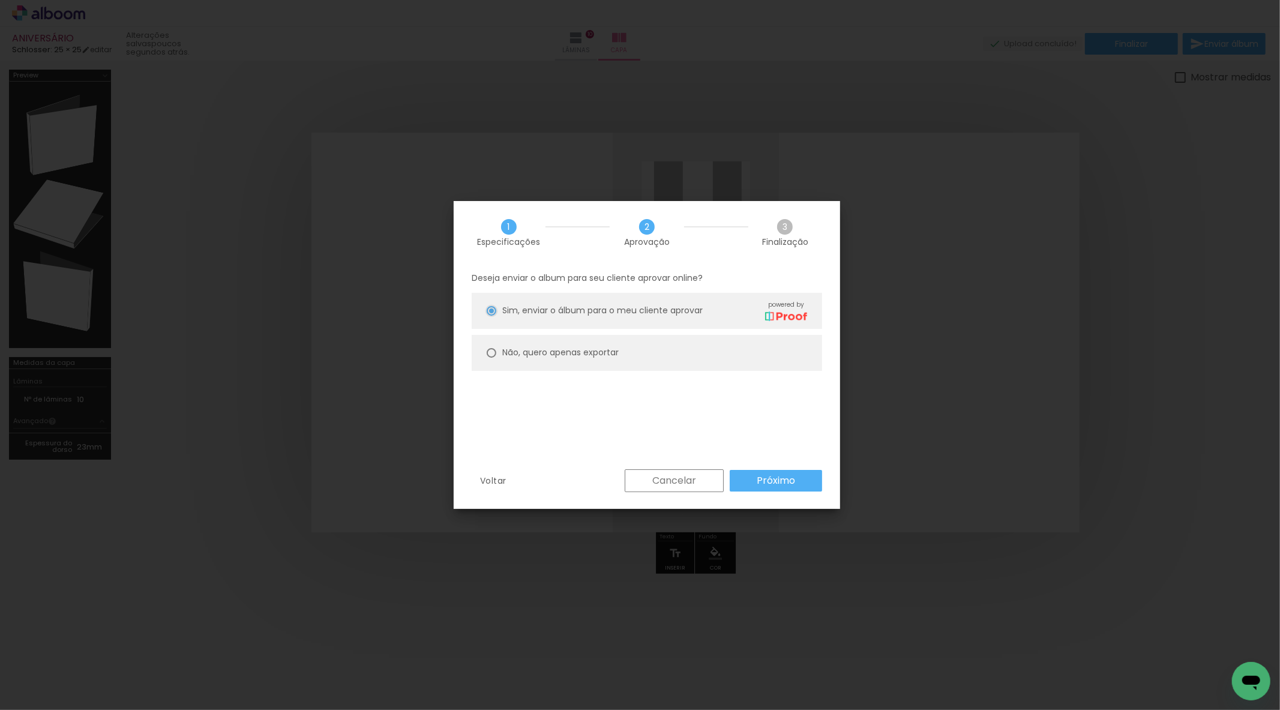
click at [638, 329] on paper-radio-group "Sim, enviar o álbum para o meu cliente aprovar powered by Não, quero apenas exp…" at bounding box center [647, 335] width 350 height 84
click at [638, 344] on paper-radio-button "Não, quero apenas exportar" at bounding box center [647, 353] width 350 height 36
type paper-radio-button "on"
click at [0, 0] on slot "Próximo" at bounding box center [0, 0] width 0 height 0
type input "Alta, 300 DPI"
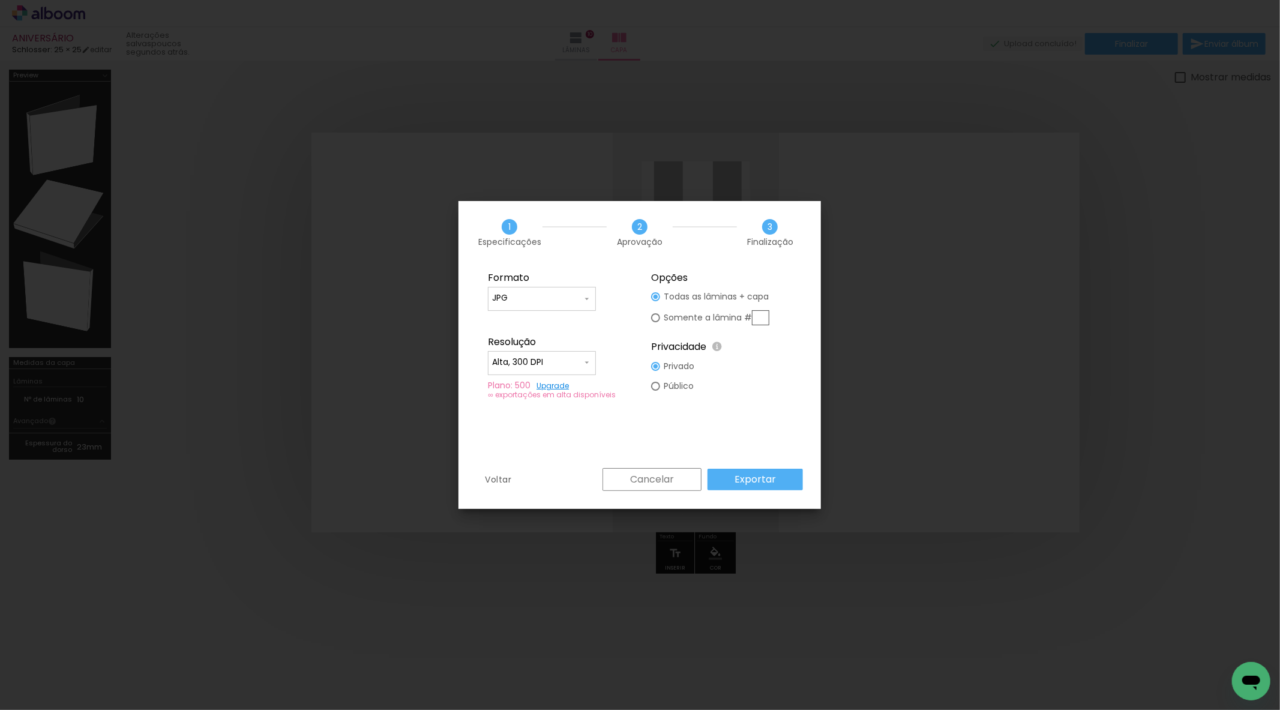
click at [0, 0] on slot "Somente a lâmina #" at bounding box center [0, 0] width 0 height 0
type paper-radio-button "on"
click at [0, 0] on slot "Todas as lâminas + capa" at bounding box center [0, 0] width 0 height 0
type paper-radio-button "on"
click at [638, 469] on paper-button "Exportar" at bounding box center [754, 480] width 95 height 22
